Goal: Navigation & Orientation: Find specific page/section

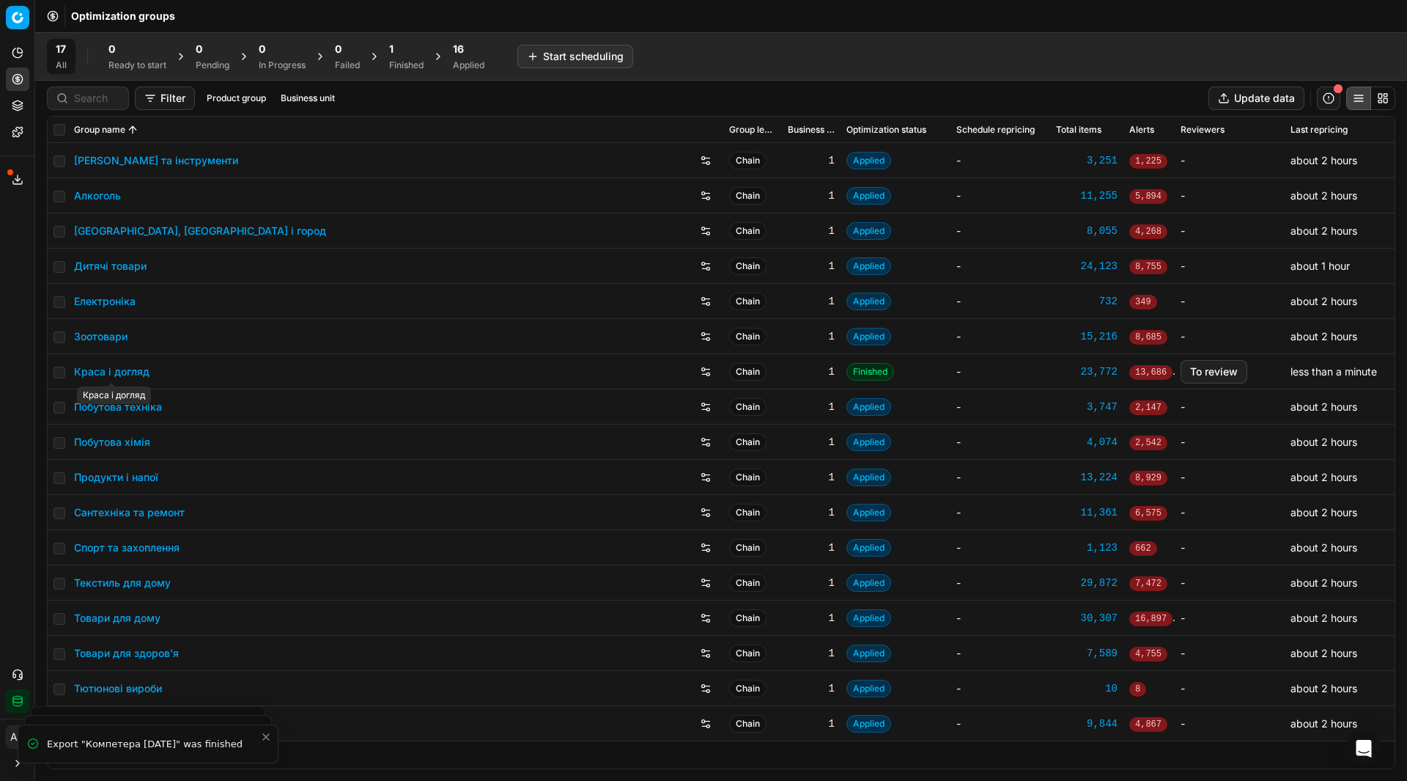
click at [120, 367] on link "Краса і догляд" at bounding box center [111, 371] width 75 height 15
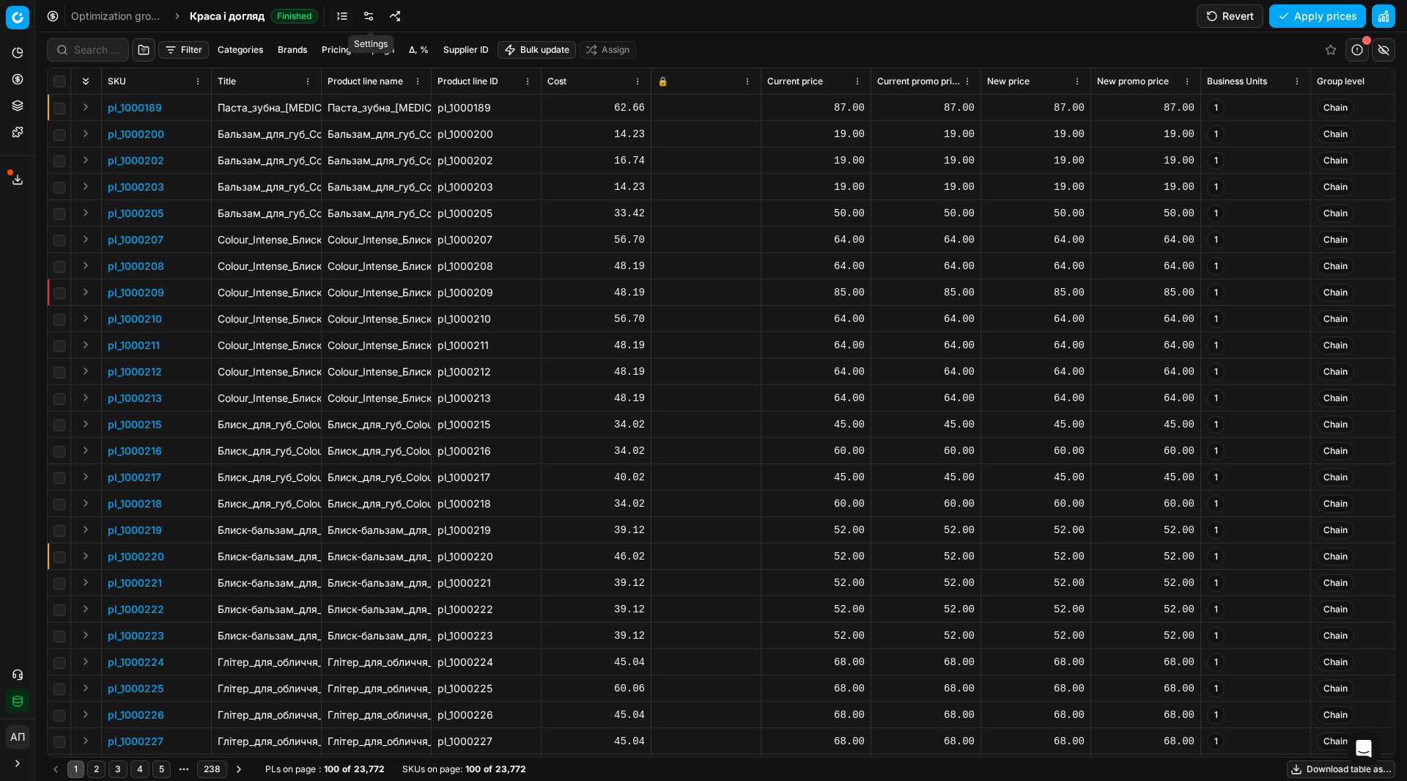
click at [377, 15] on link at bounding box center [368, 15] width 23 height 23
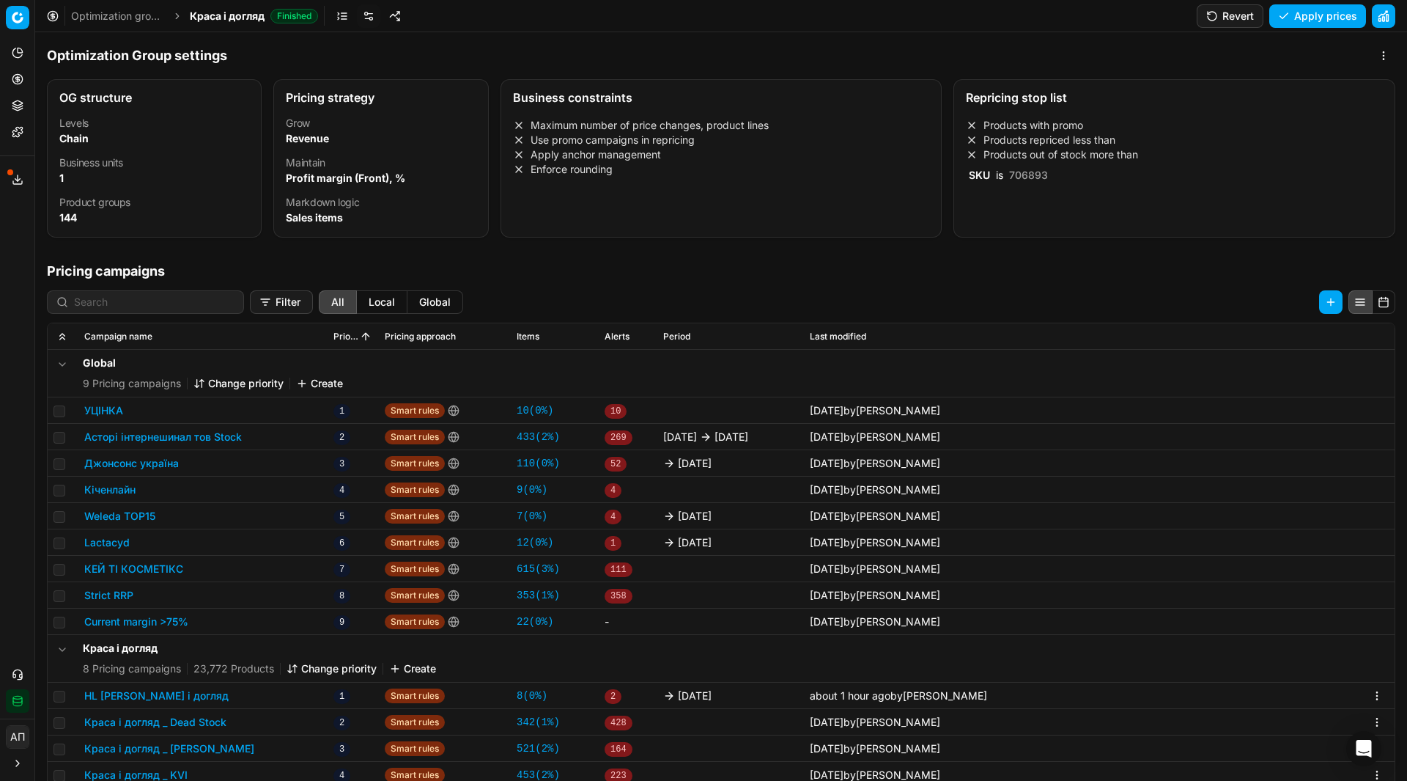
click at [144, 20] on link "Optimization groups" at bounding box center [118, 16] width 94 height 15
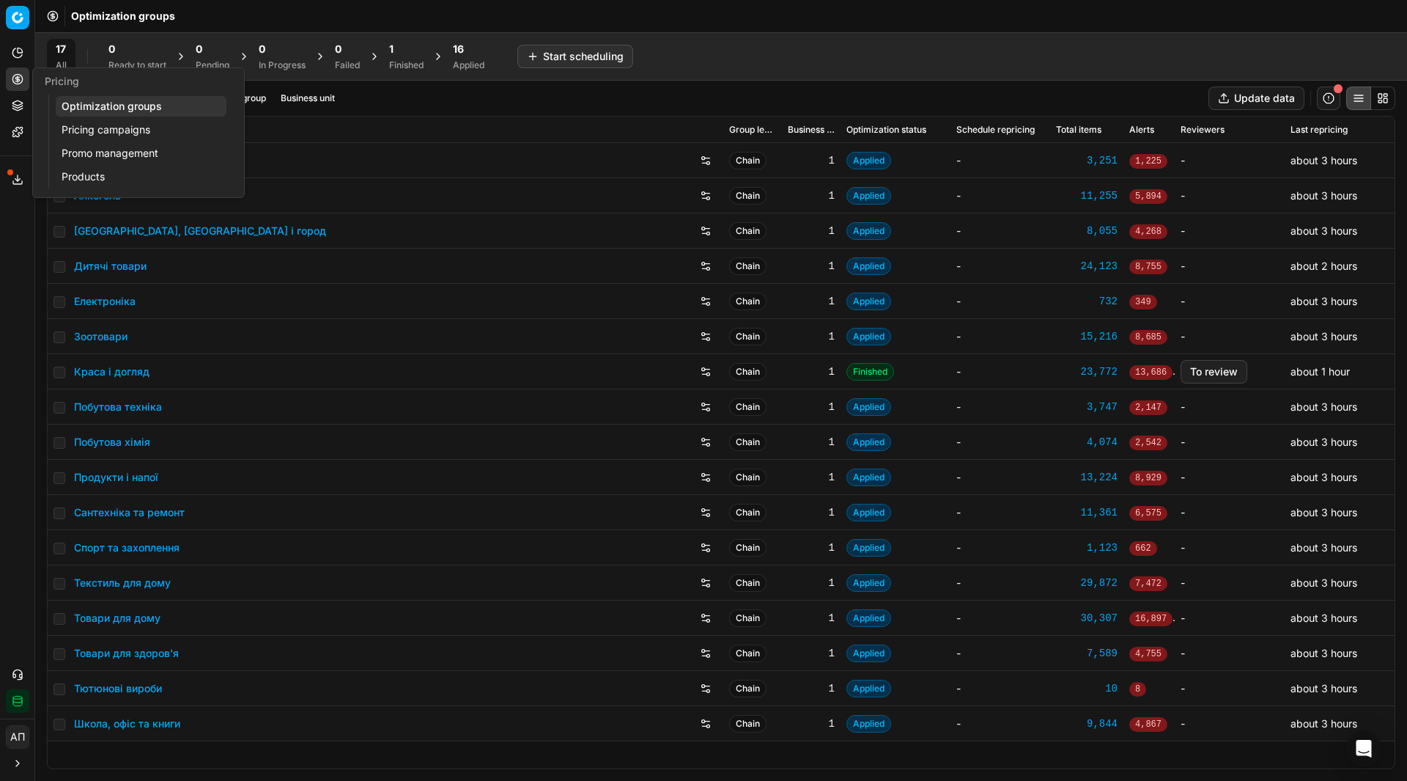
click at [106, 128] on link "Pricing campaigns" at bounding box center [141, 129] width 171 height 21
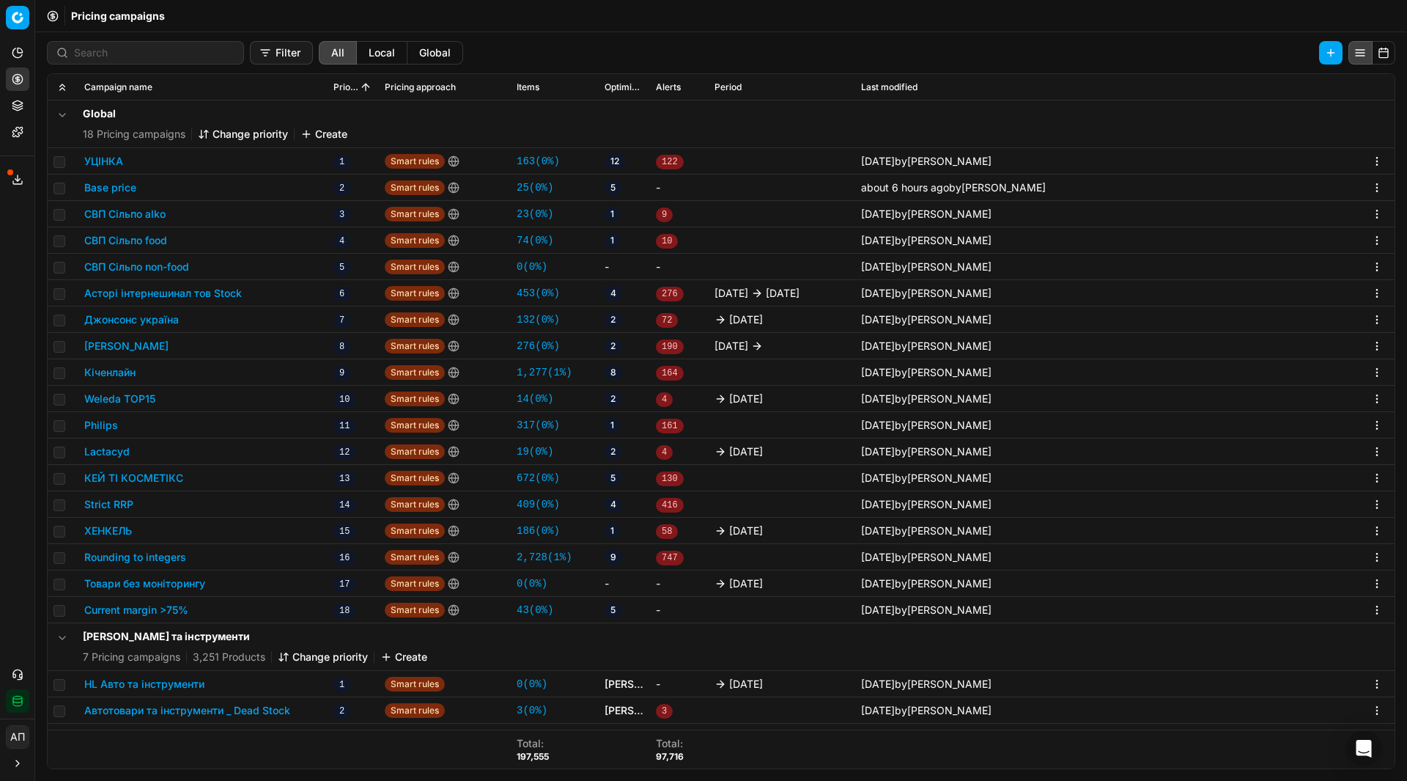
click at [14, 343] on div "Analytics Pricing Product portfolio Templates Export service 9 Contact support …" at bounding box center [17, 376] width 34 height 683
click at [536, 614] on link "43 ( 0% )" at bounding box center [535, 609] width 37 height 15
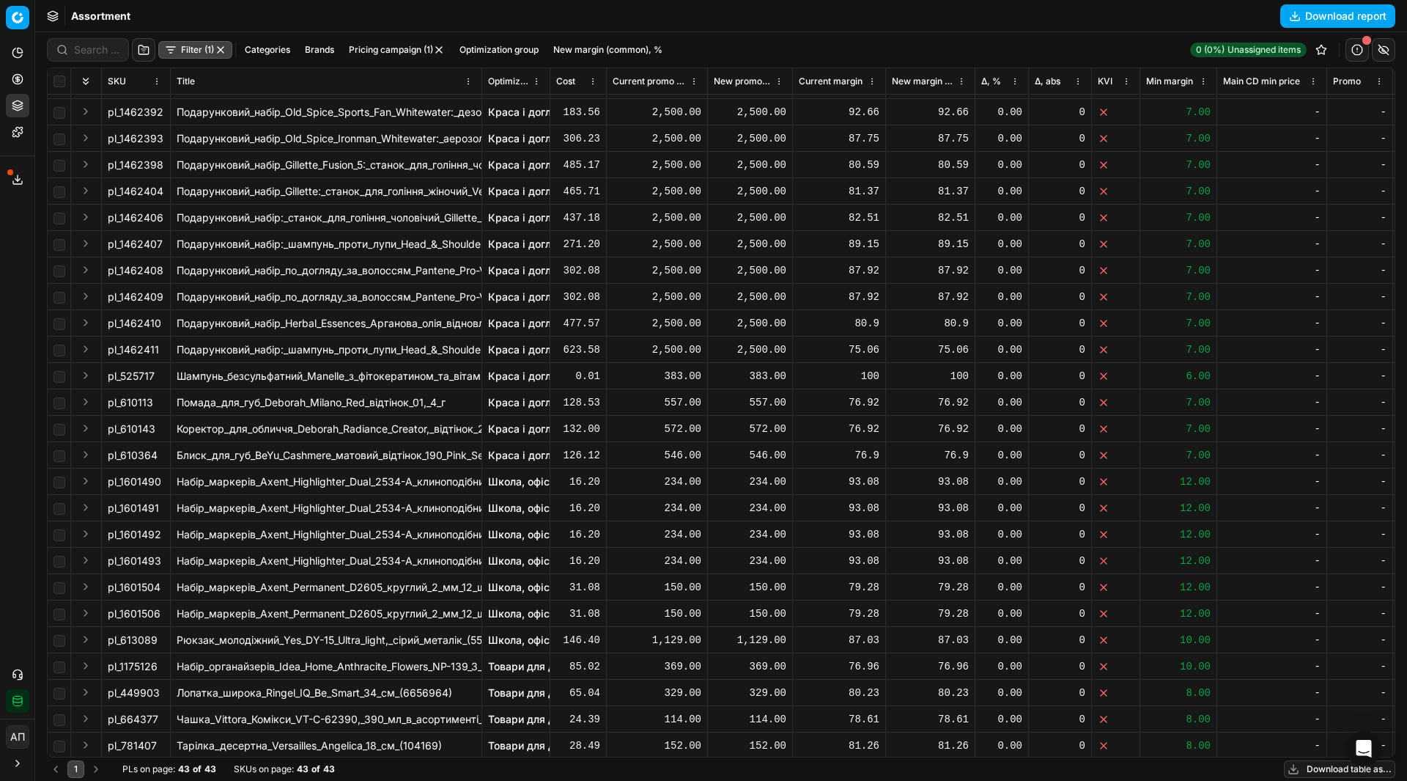
scroll to position [206, 0]
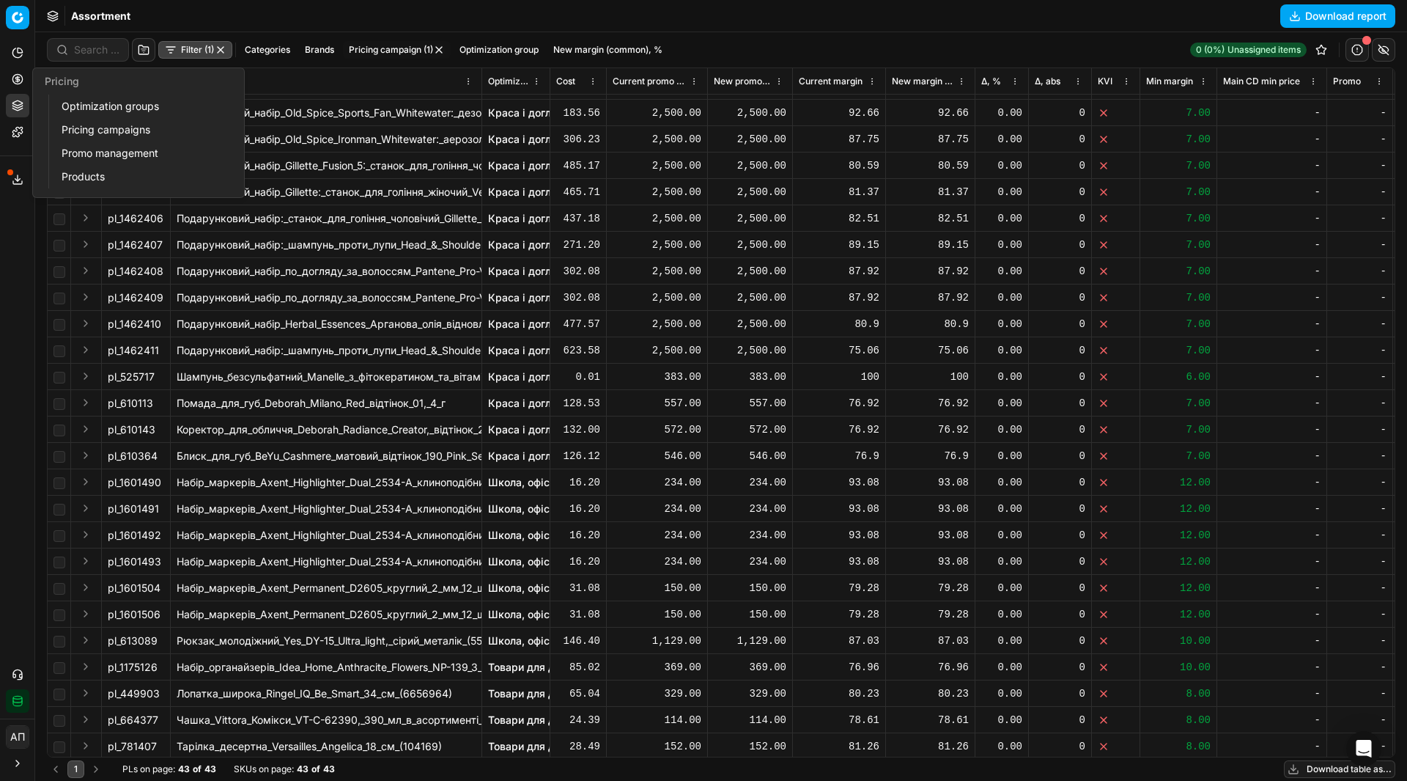
click at [62, 105] on link "Optimization groups" at bounding box center [141, 106] width 171 height 21
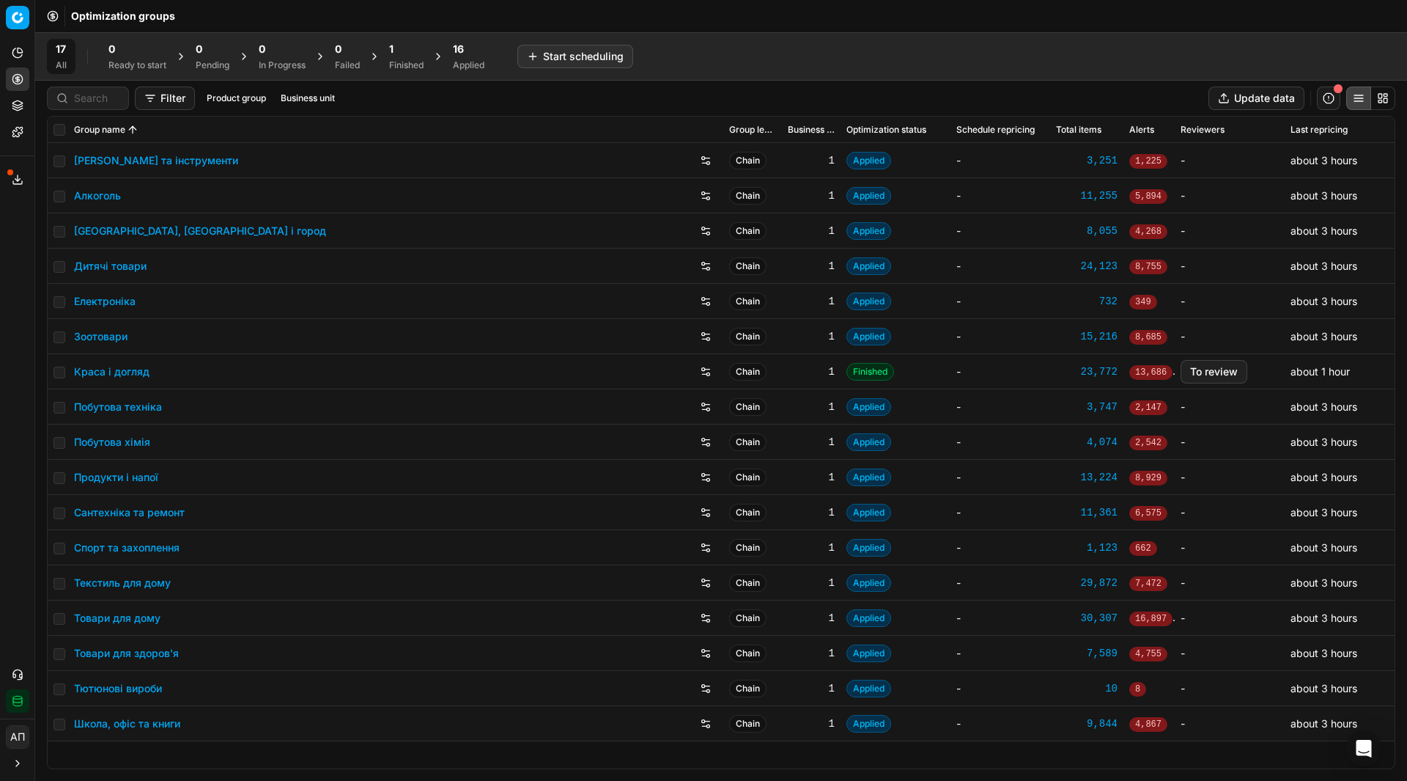
click at [0, 289] on div "Analytics Pricing Product portfolio Templates Export service 9 Contact support …" at bounding box center [17, 376] width 34 height 683
click at [15, 331] on div "Analytics Pricing Product portfolio Templates Export service 9 Contact support …" at bounding box center [17, 376] width 34 height 683
